Goal: Information Seeking & Learning: Learn about a topic

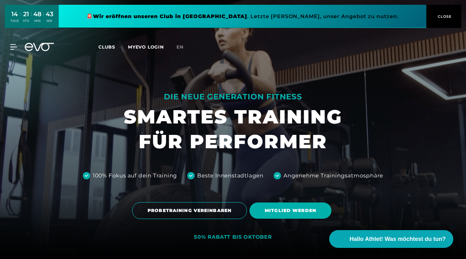
click at [440, 15] on span "CLOSE" at bounding box center [444, 17] width 16 height 6
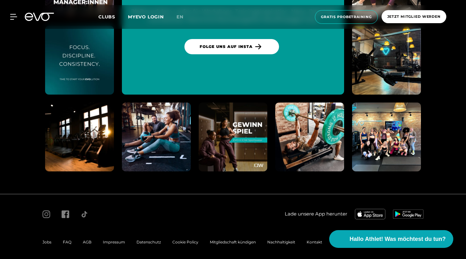
scroll to position [3306, 0]
click at [68, 240] on span "FAQ" at bounding box center [67, 242] width 9 height 5
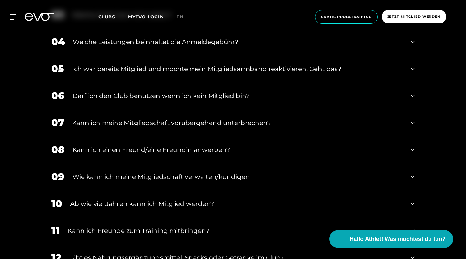
scroll to position [363, 0]
click at [182, 95] on div "Darf ich den Club benutzen wenn ich kein Mitglied bin?" at bounding box center [237, 96] width 331 height 10
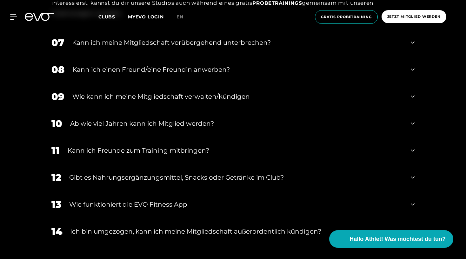
scroll to position [498, 0]
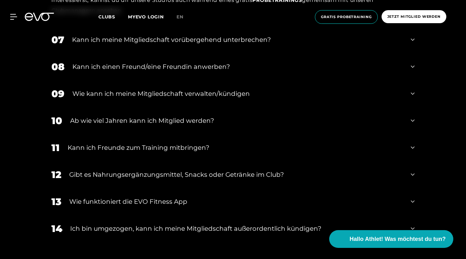
click at [173, 120] on div "Ab wie viel Jahren kann ich Mitglied werden?" at bounding box center [236, 121] width 333 height 10
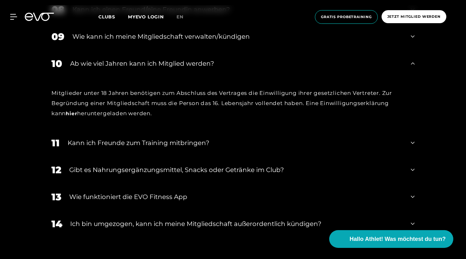
scroll to position [557, 0]
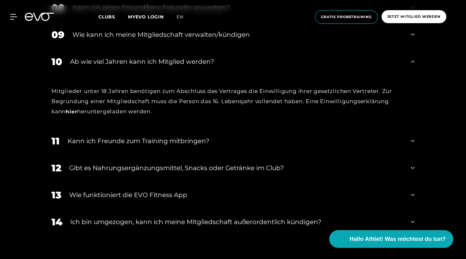
click at [178, 141] on div "Kann ich Freunde zum Training mitbringen?" at bounding box center [235, 141] width 335 height 10
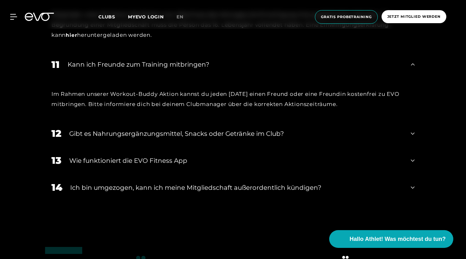
scroll to position [643, 0]
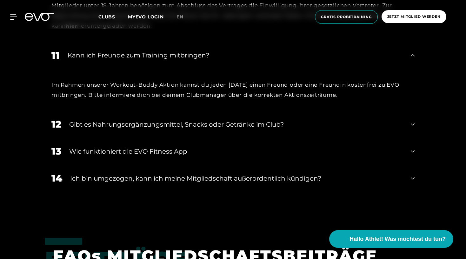
click at [259, 122] on div "Gibt es Nahrungsergänzungsmittel, Snacks oder Getränke im Club?" at bounding box center [236, 125] width 334 height 10
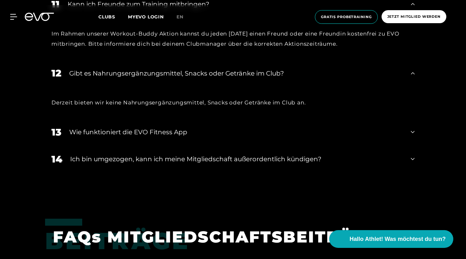
scroll to position [699, 0]
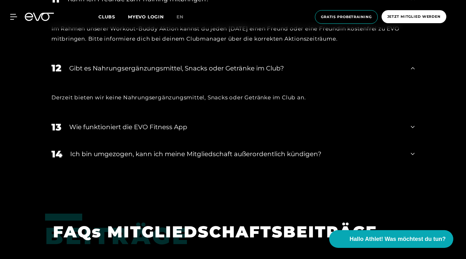
click at [177, 127] on div "Wie funktioniert die EVO Fitness App" at bounding box center [236, 127] width 334 height 10
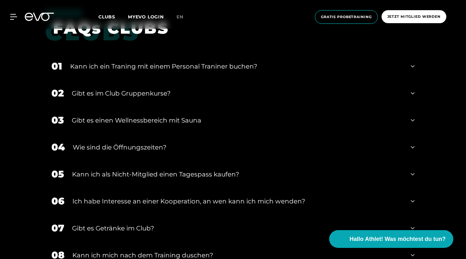
scroll to position [1169, 0]
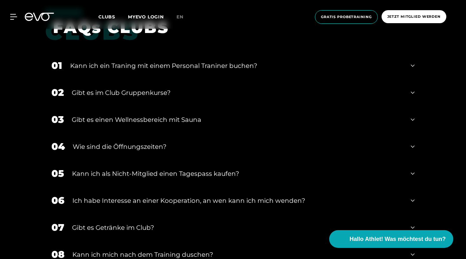
click at [214, 65] on div "Kann ich ein Traning mit einem Personal Traniner buchen?" at bounding box center [236, 66] width 333 height 10
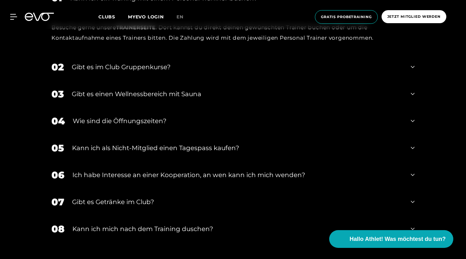
scroll to position [1239, 0]
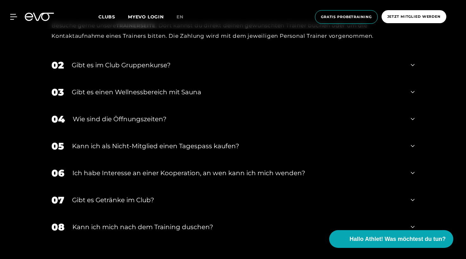
click at [183, 91] on div "Gibt es einen Wellnessbereich mit Sauna" at bounding box center [237, 92] width 331 height 10
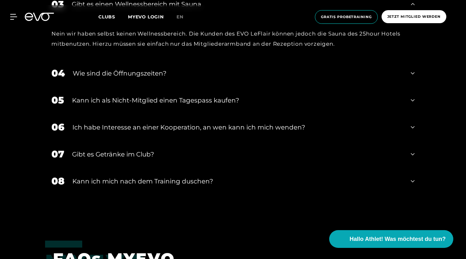
scroll to position [1329, 0]
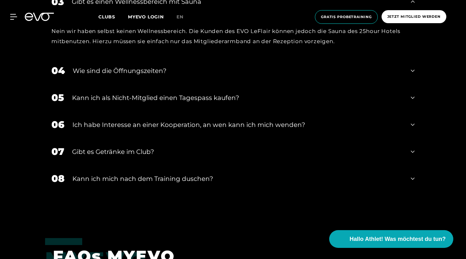
click at [211, 93] on div "Kann ich als Nicht-Mitglied einen Tagespass kaufen?" at bounding box center [237, 98] width 331 height 10
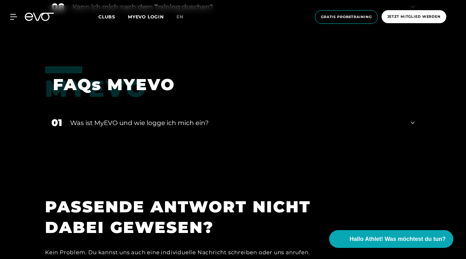
scroll to position [1468, 0]
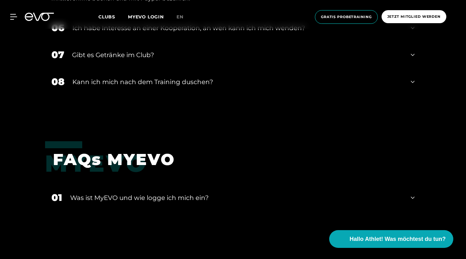
click at [153, 196] on div "Was ist MyEVO und wie logge ich mich ein?" at bounding box center [236, 198] width 333 height 10
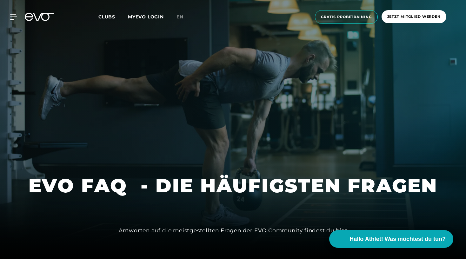
scroll to position [0, 0]
click at [344, 20] on span "Gratis Probetraining" at bounding box center [346, 17] width 63 height 14
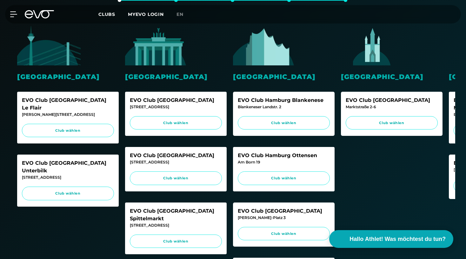
scroll to position [165, 0]
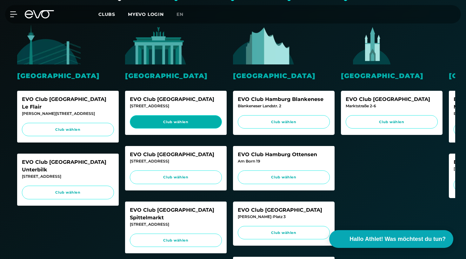
click at [204, 122] on span "Club wählen" at bounding box center [176, 121] width 80 height 5
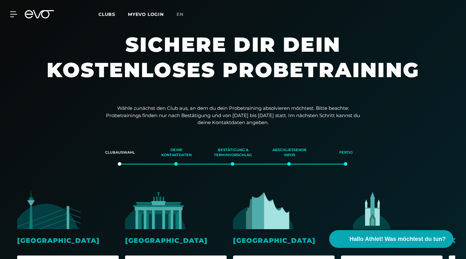
scroll to position [0, 0]
click at [107, 12] on span "Clubs" at bounding box center [106, 14] width 17 height 6
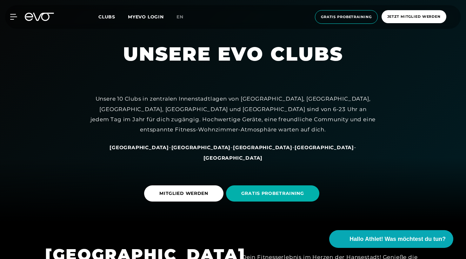
scroll to position [38, 0]
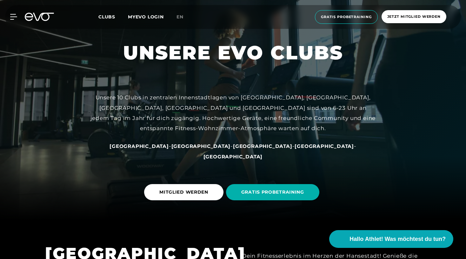
click at [190, 149] on span "[GEOGRAPHIC_DATA]" at bounding box center [200, 146] width 59 height 6
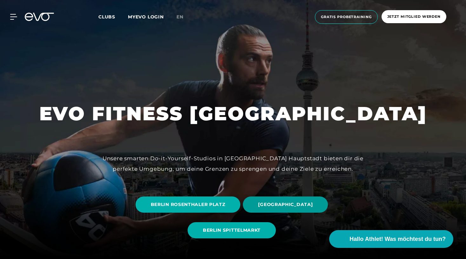
click at [271, 207] on span "[GEOGRAPHIC_DATA]" at bounding box center [285, 204] width 55 height 7
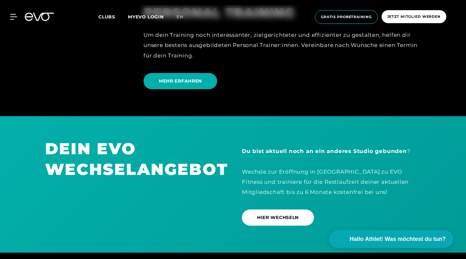
scroll to position [1719, 0]
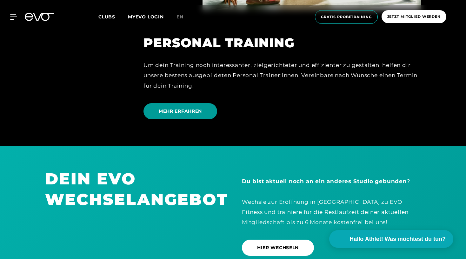
click at [167, 105] on span "MEHR ERFAHREN" at bounding box center [181, 111] width 74 height 16
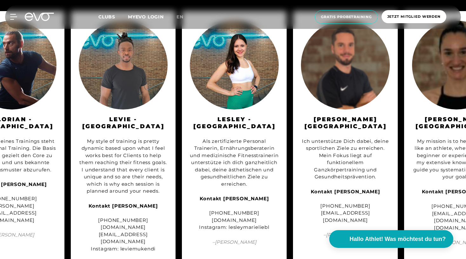
scroll to position [0, 153]
